Goal: Transaction & Acquisition: Purchase product/service

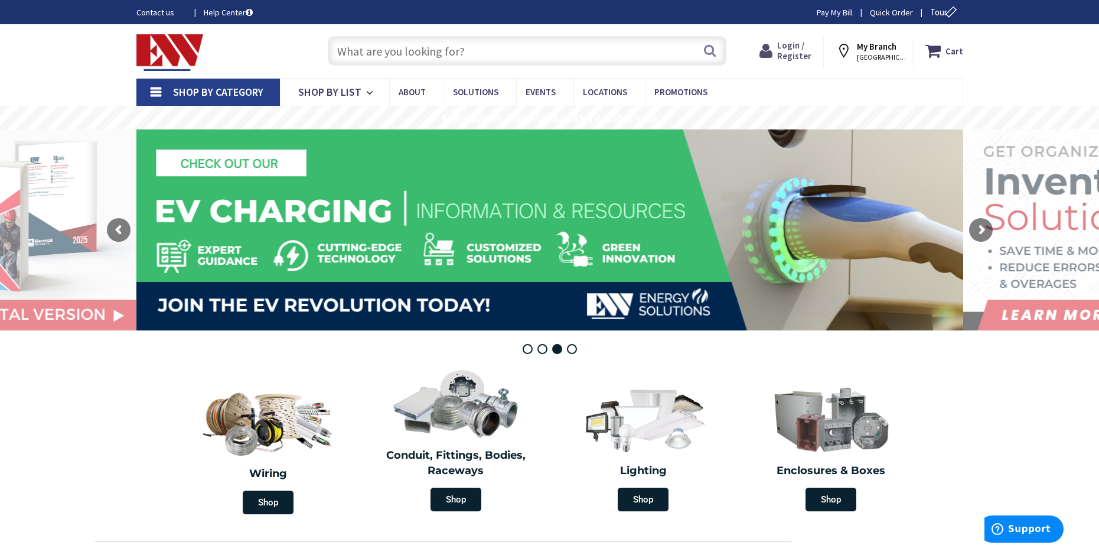
click at [806, 51] on span "Login / Register" at bounding box center [794, 51] width 34 height 22
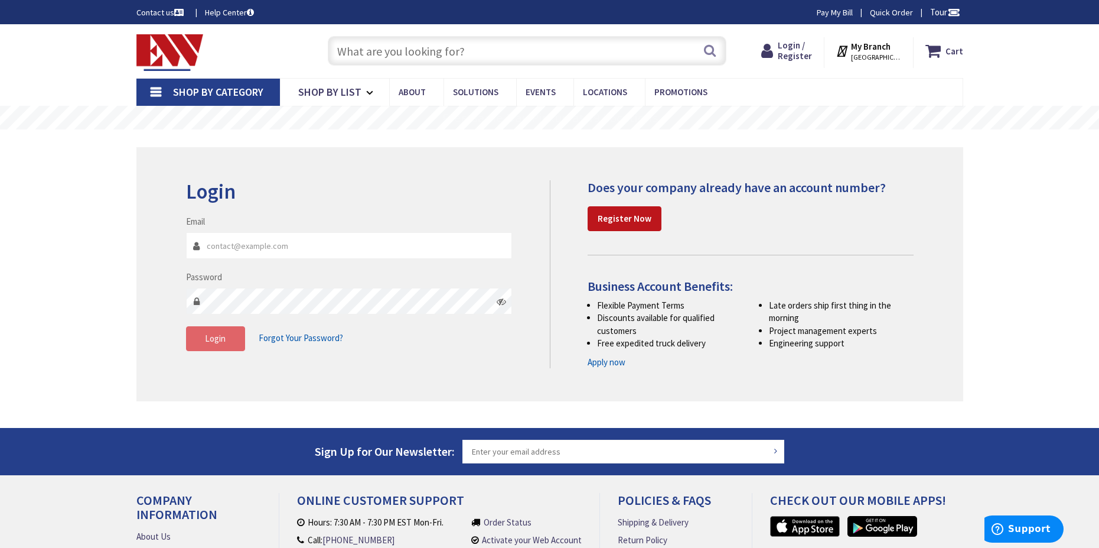
type input "[PERSON_NAME][EMAIL_ADDRESS][DOMAIN_NAME]"
click at [213, 339] on span "Login" at bounding box center [215, 338] width 21 height 11
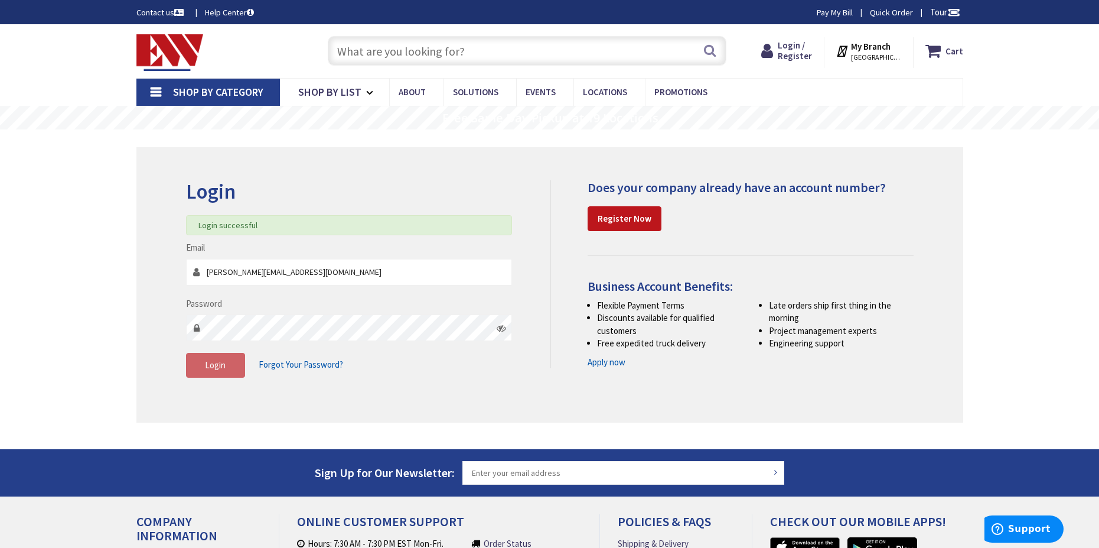
click at [359, 54] on input "text" at bounding box center [527, 51] width 399 height 30
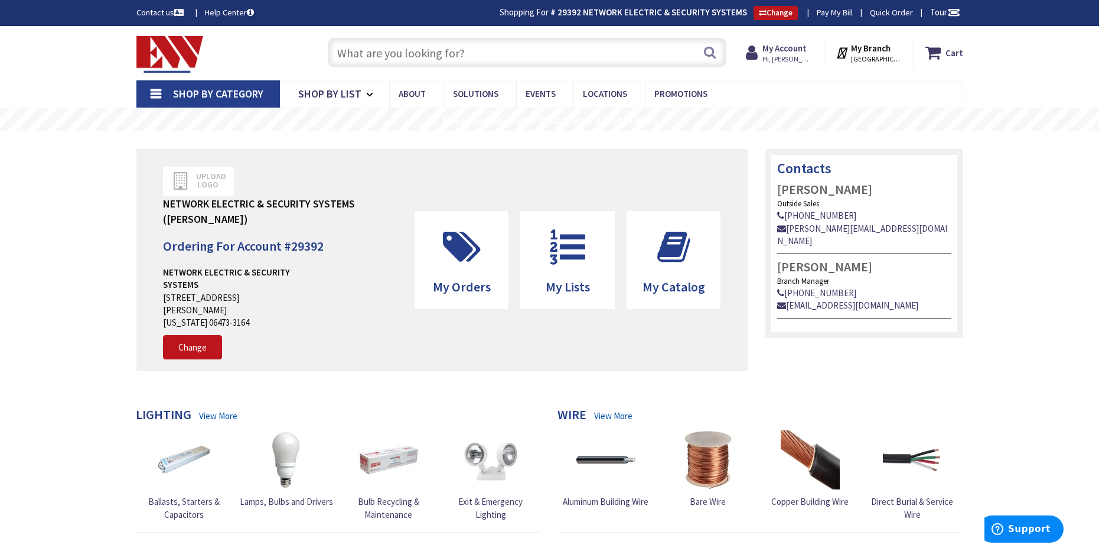
click at [359, 54] on input "text" at bounding box center [527, 53] width 399 height 30
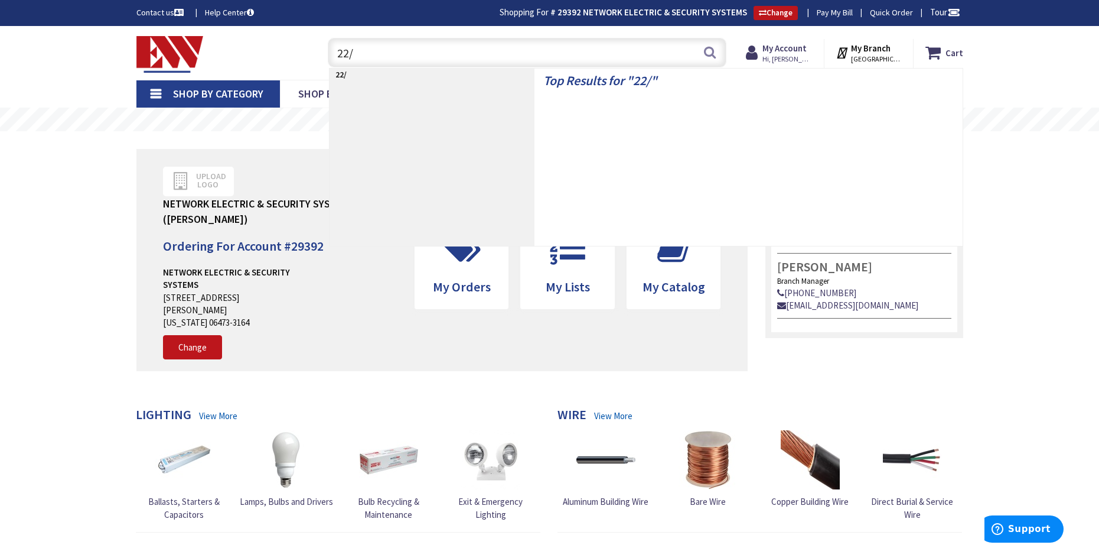
type input "22/6"
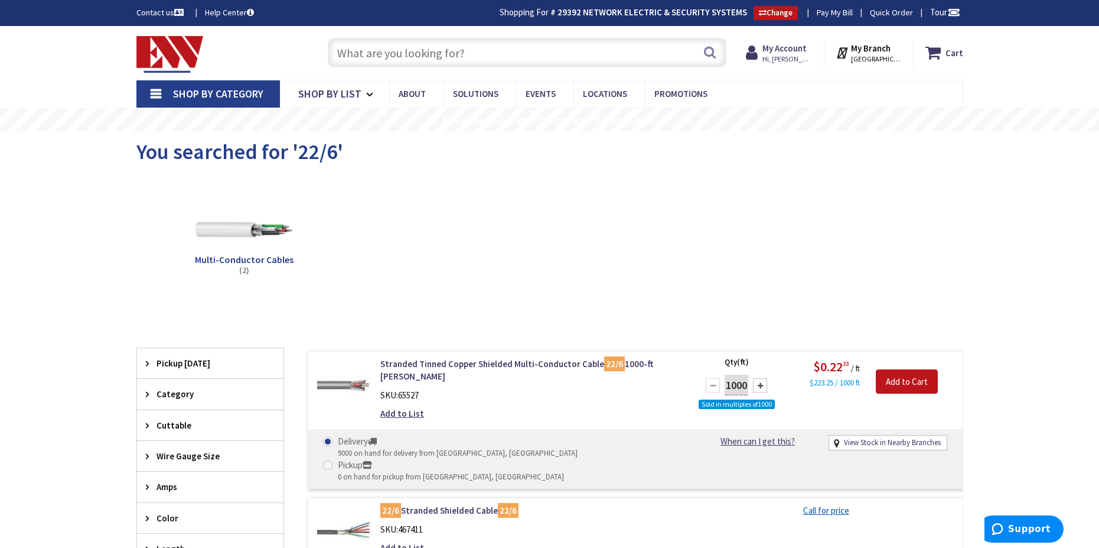
click at [375, 51] on input "text" at bounding box center [527, 53] width 399 height 30
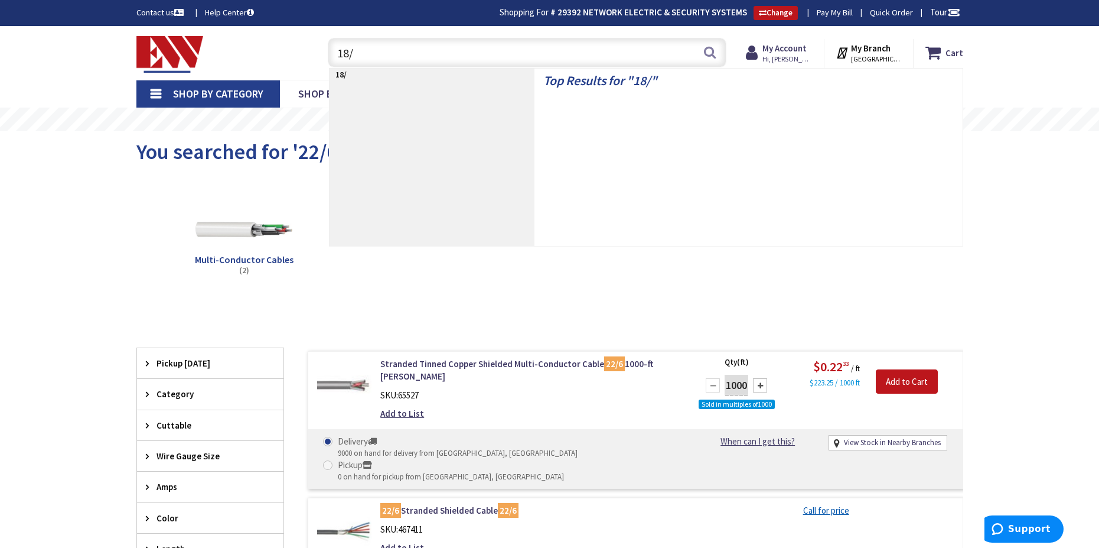
type input "18/2"
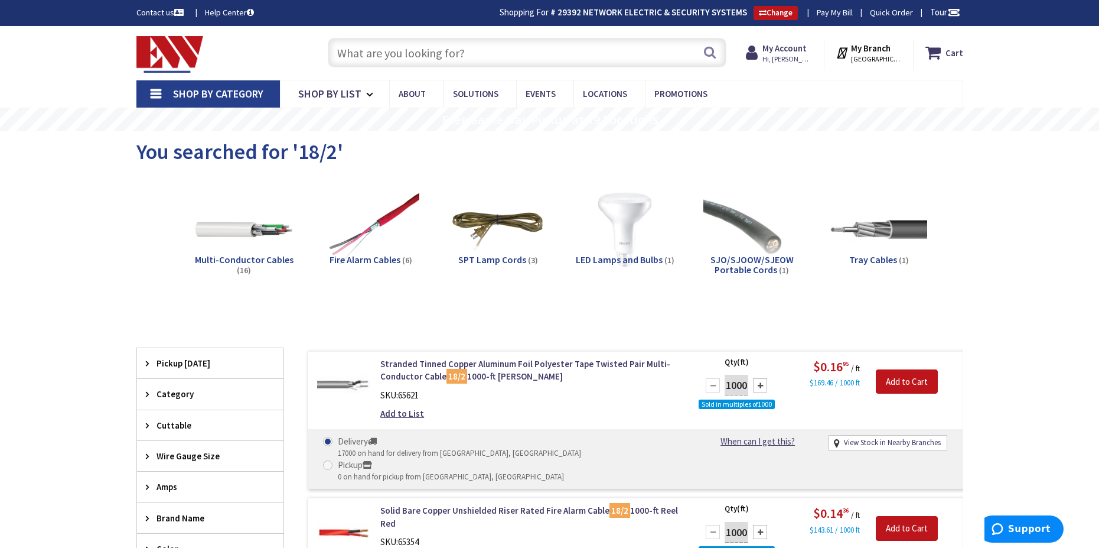
click at [380, 53] on input "text" at bounding box center [527, 53] width 399 height 30
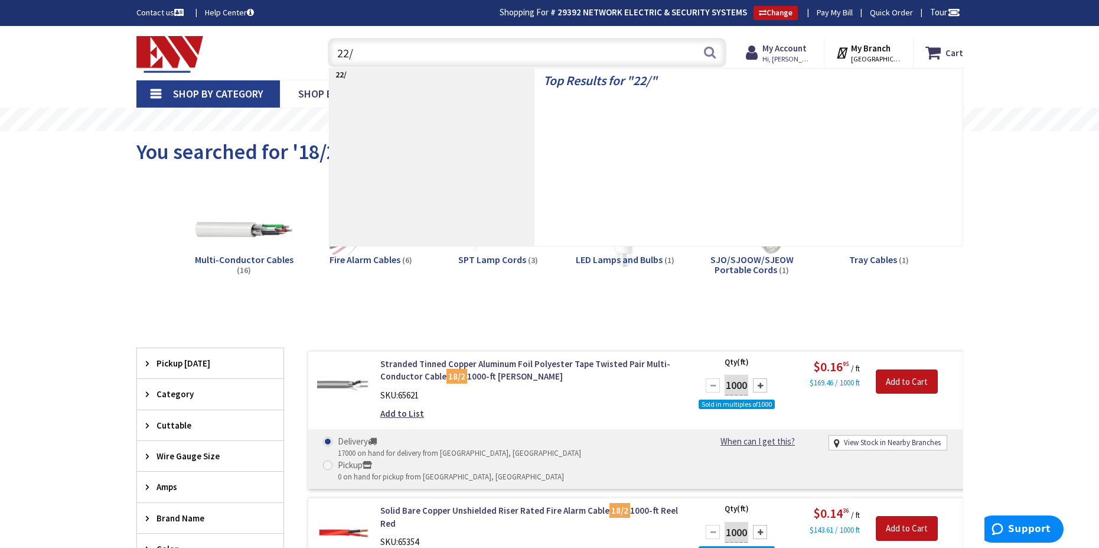
type input "22/2"
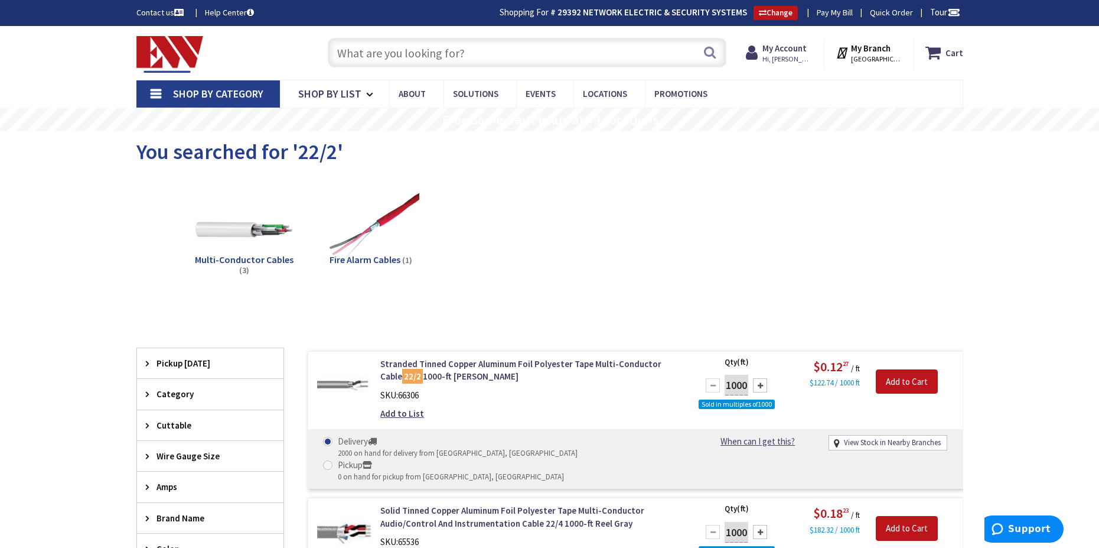
click at [357, 58] on input "text" at bounding box center [527, 53] width 399 height 30
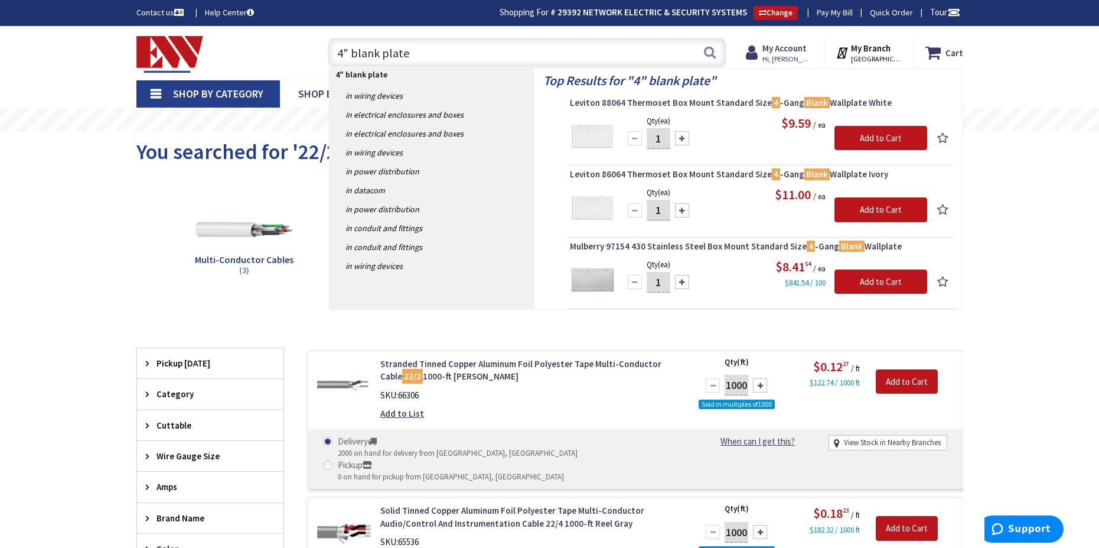
click at [351, 50] on input "4" blank plate" at bounding box center [527, 53] width 399 height 30
type input "4" square blank plate"
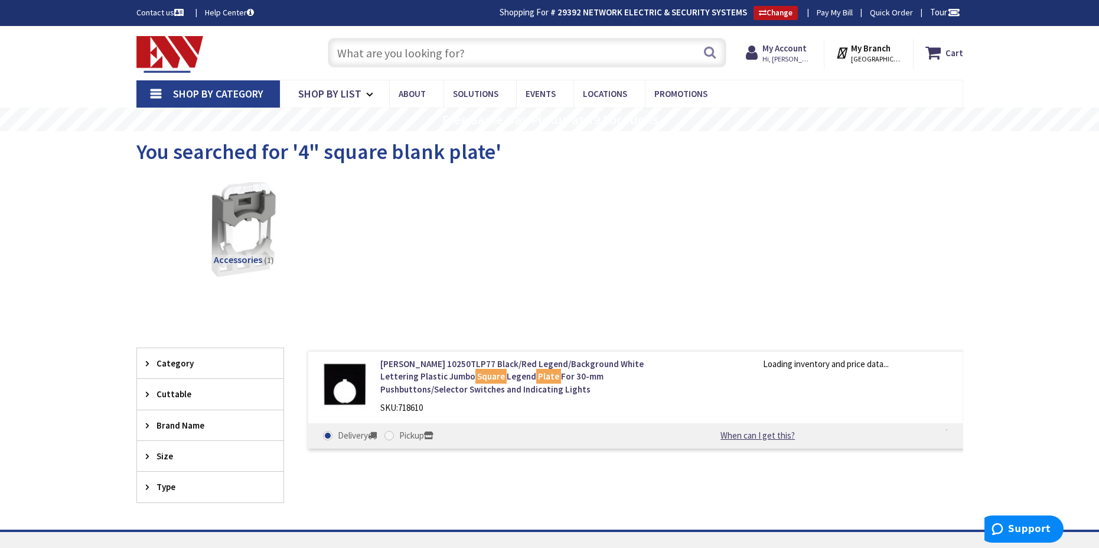
click at [419, 51] on input "text" at bounding box center [527, 53] width 399 height 30
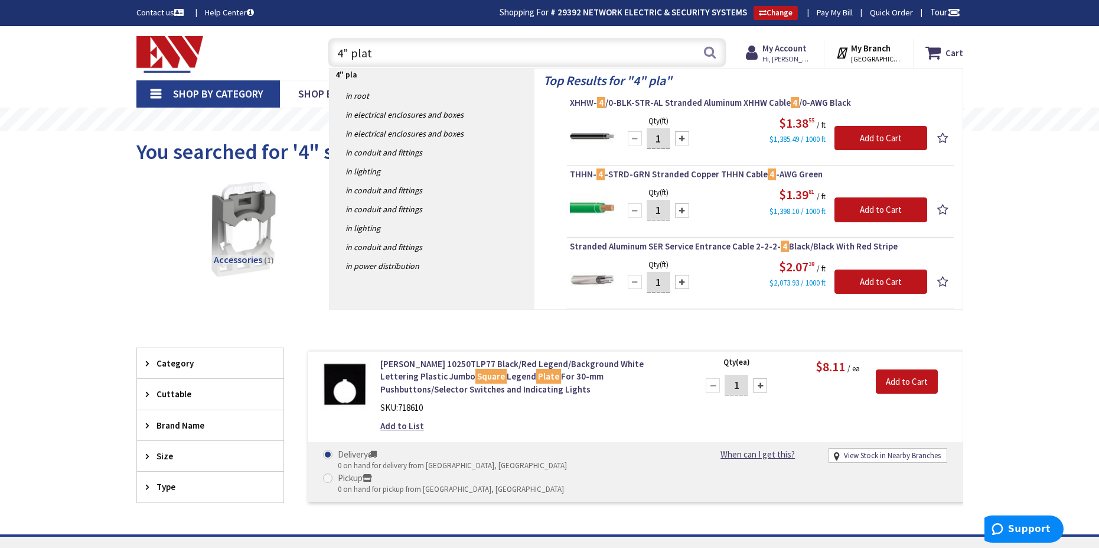
type input "4" plate"
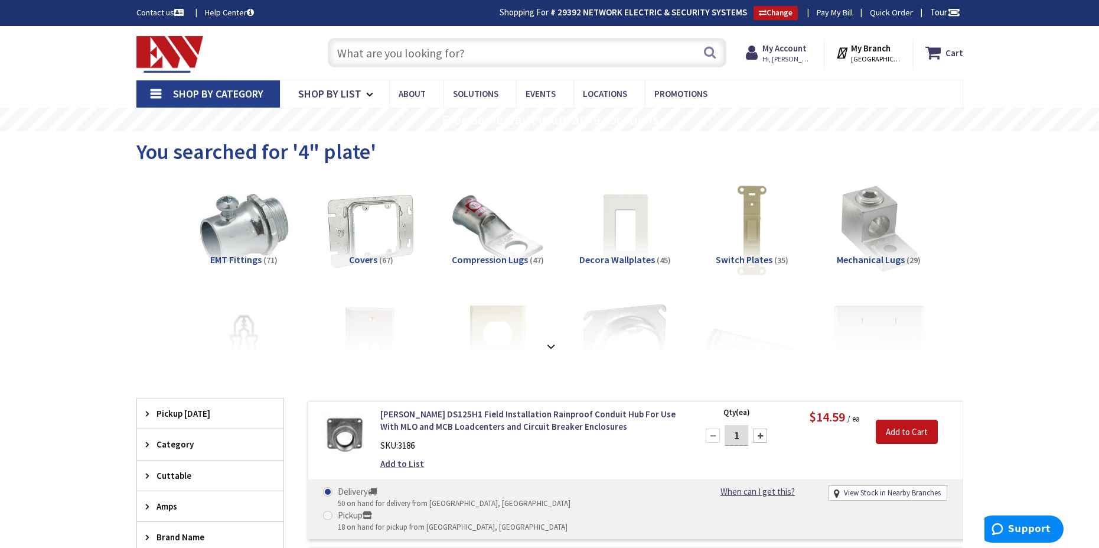
click at [366, 57] on input "text" at bounding box center [527, 53] width 399 height 30
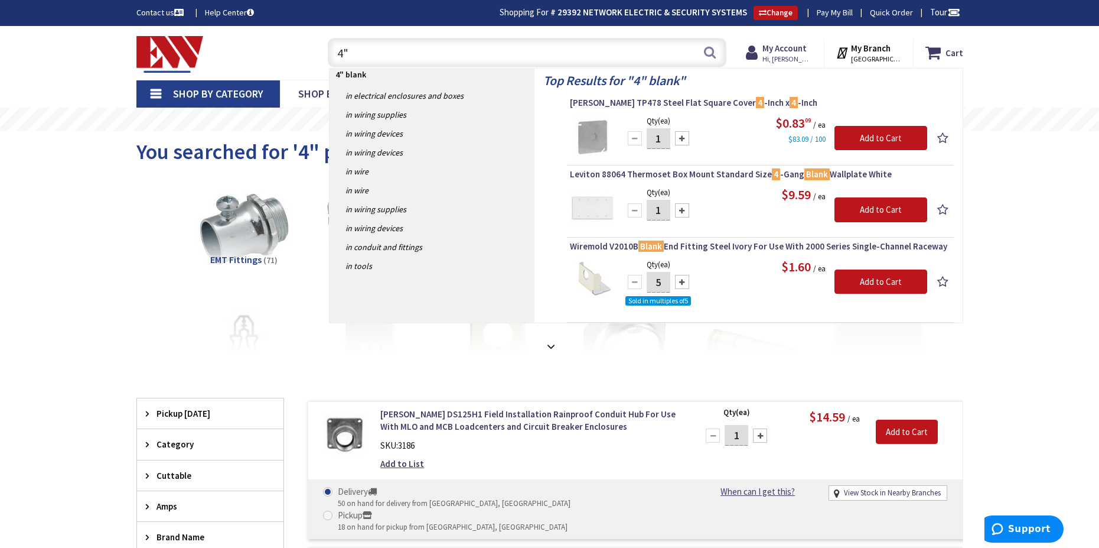
type input "4"
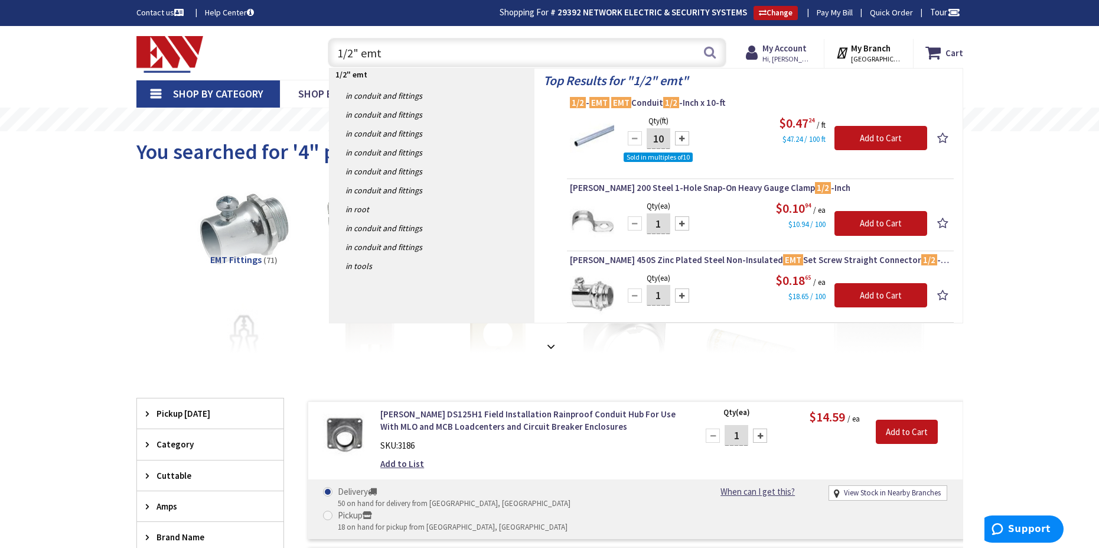
type input "1/2" emt"
